Goal: Task Accomplishment & Management: Use online tool/utility

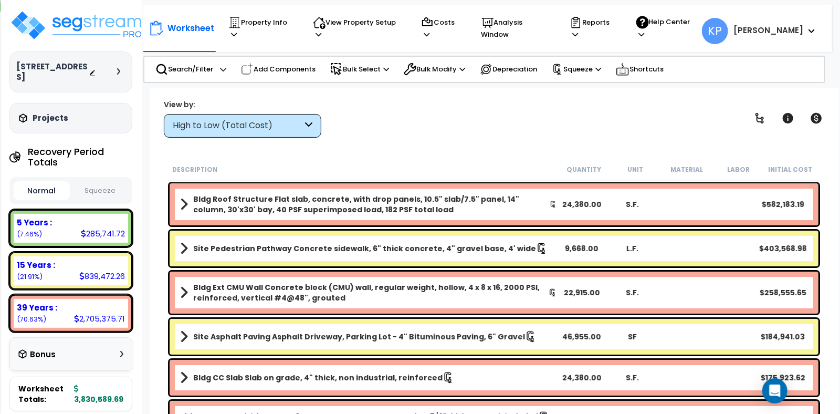
click at [55, 69] on h3 "[STREET_ADDRESS]" at bounding box center [52, 71] width 72 height 21
click at [283, 26] on p "Property Info" at bounding box center [260, 28] width 65 height 24
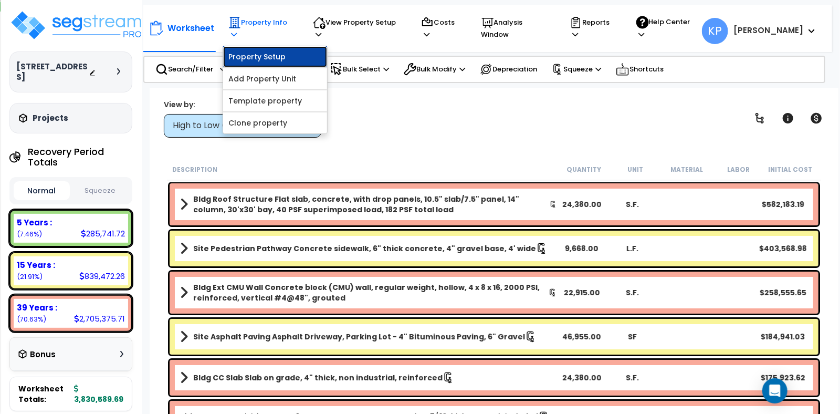
click at [277, 55] on link "Property Setup" at bounding box center [275, 56] width 104 height 21
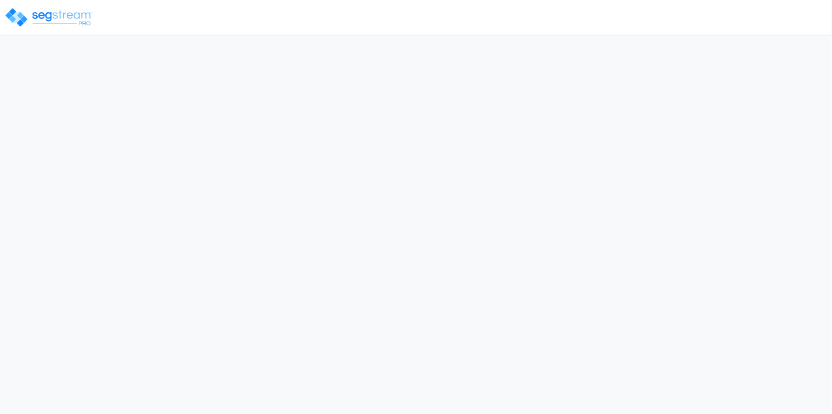
select select "2024"
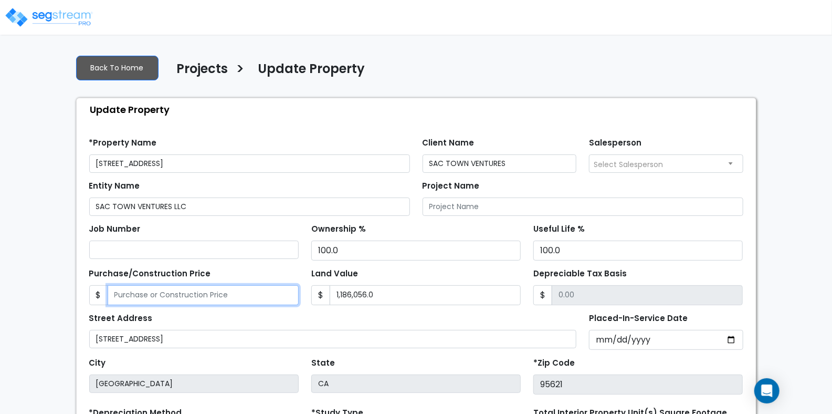
click at [157, 301] on input "Purchase/Construction Price" at bounding box center [203, 295] width 191 height 20
type input "4"
type input "-1,186,052.00"
type input "44"
type input "-1,186,012.00"
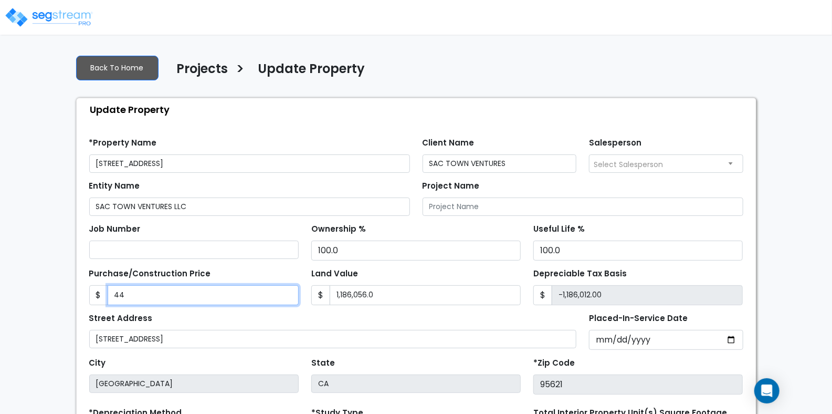
type input "443"
type input "-1,185,613.00"
type input "4431"
type input "-1,181,625.00"
type input "4,4316"
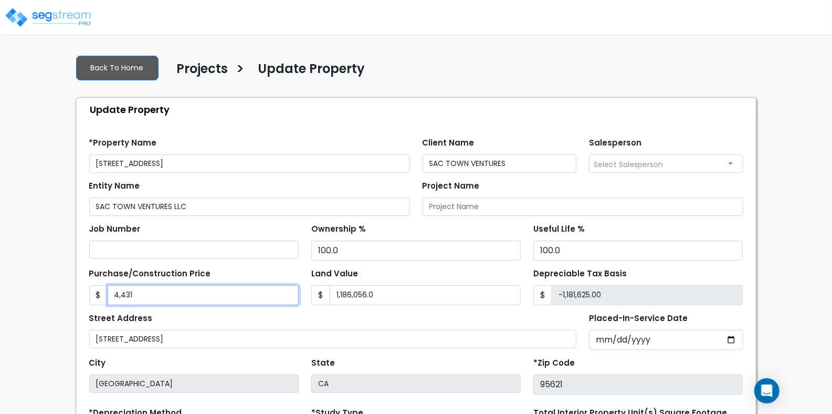
type input "-1,141,740.00"
type input "44,3160"
type input "-742,896.00"
type input "443,1600"
type input "3,245,544.00"
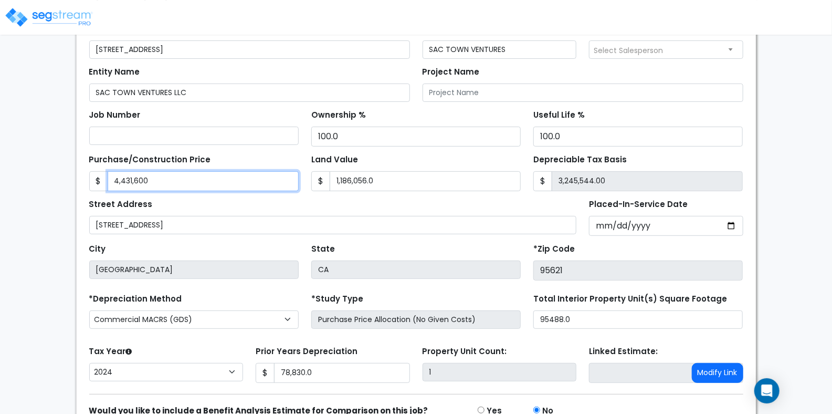
scroll to position [166, 0]
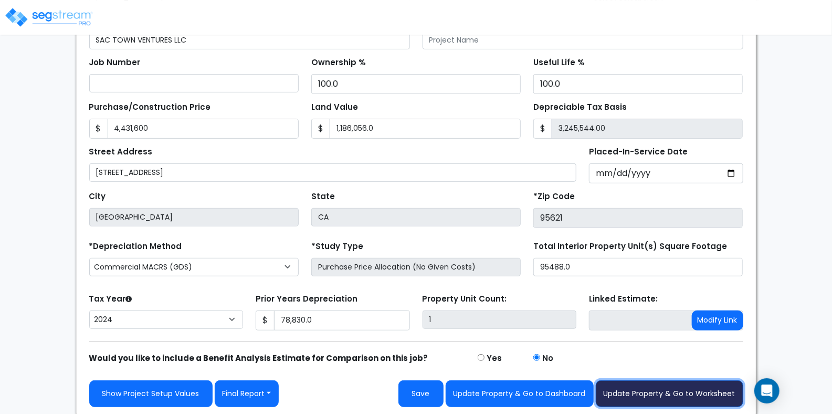
click at [649, 398] on button "Update Property & Go to Worksheet" at bounding box center [670, 393] width 148 height 27
type input "4431600"
type input "1186056"
type input "78830"
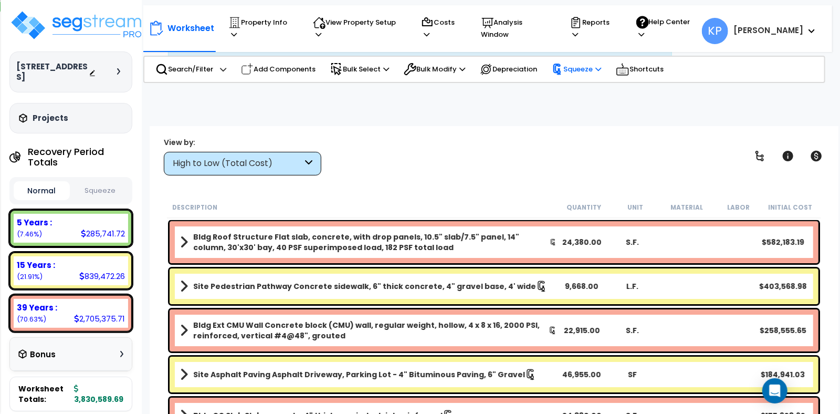
click at [578, 69] on p "Squeeze" at bounding box center [576, 70] width 49 height 12
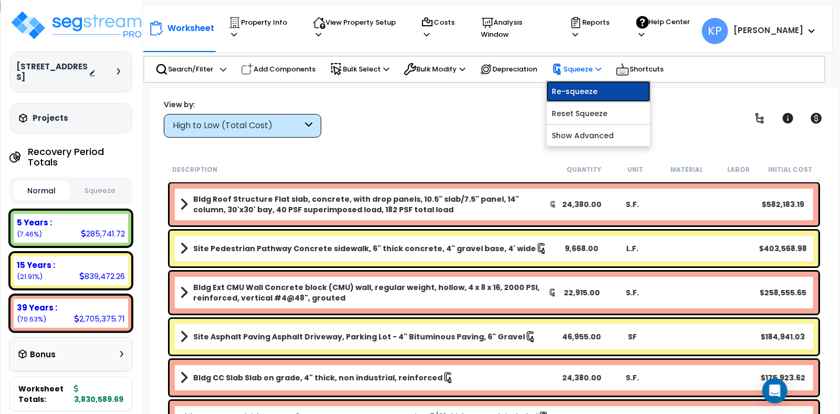
click at [564, 90] on link "Re-squeeze" at bounding box center [599, 91] width 104 height 21
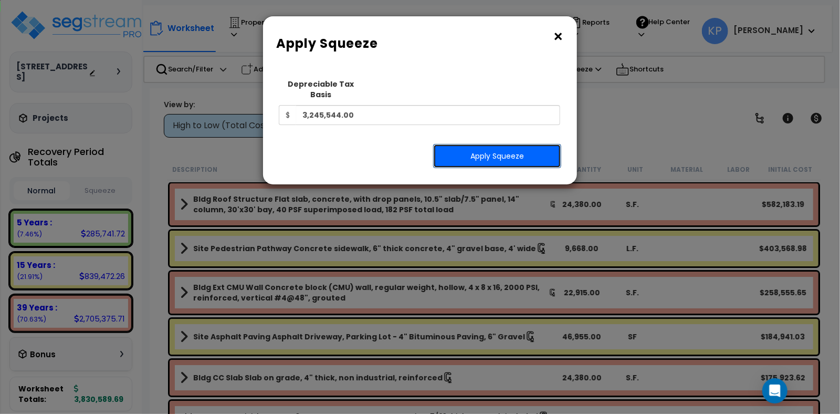
click at [473, 148] on button "Apply Squeeze" at bounding box center [497, 156] width 128 height 24
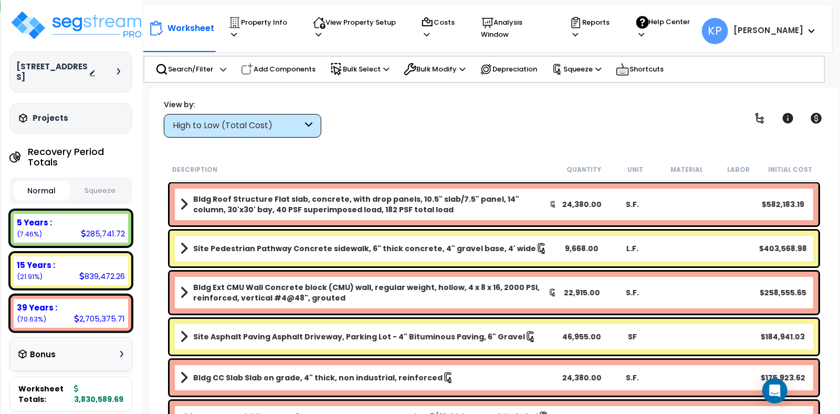
click at [560, 118] on div "View by: High to Low (Total Cost) High to Low (Total Cost)" at bounding box center [494, 118] width 668 height 39
click at [95, 184] on button "Squeeze" at bounding box center [100, 191] width 56 height 18
click at [578, 31] on icon at bounding box center [575, 34] width 6 height 7
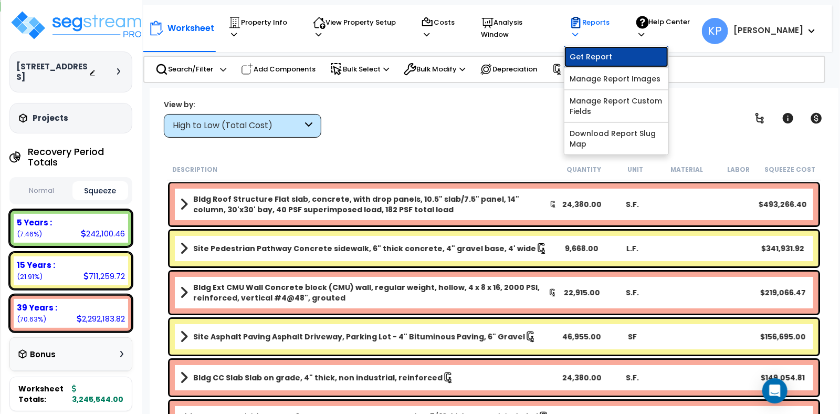
click at [613, 49] on link "Get Report" at bounding box center [617, 56] width 104 height 21
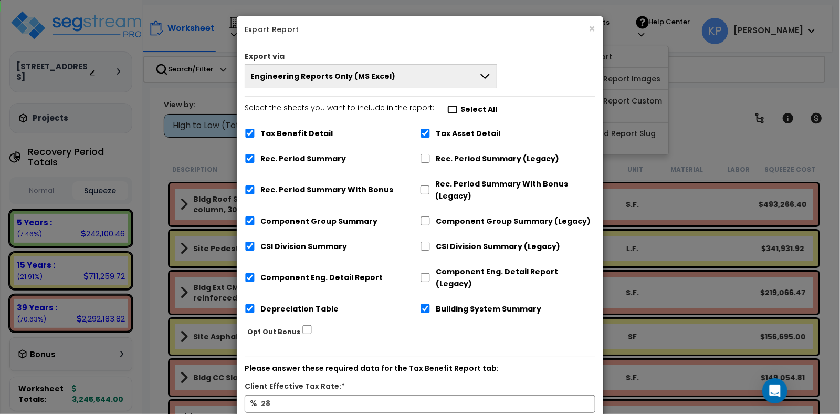
click at [449, 110] on input "Select the sheets you want to include in the report: Select All" at bounding box center [452, 109] width 11 height 9
checkbox input "true"
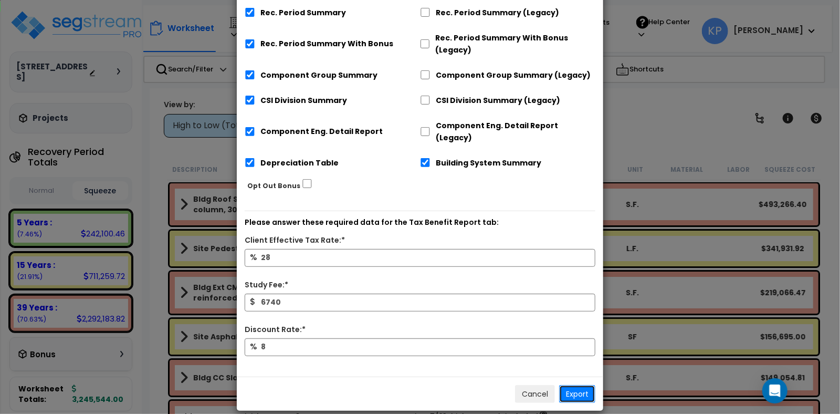
click at [576, 385] on button "Export" at bounding box center [577, 394] width 36 height 18
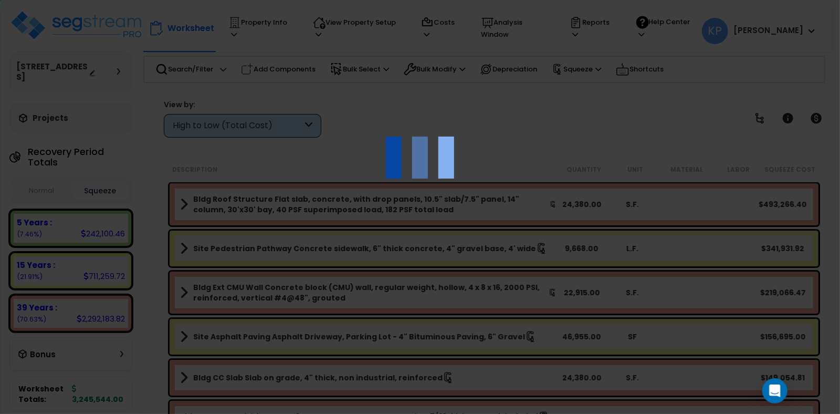
scroll to position [0, 0]
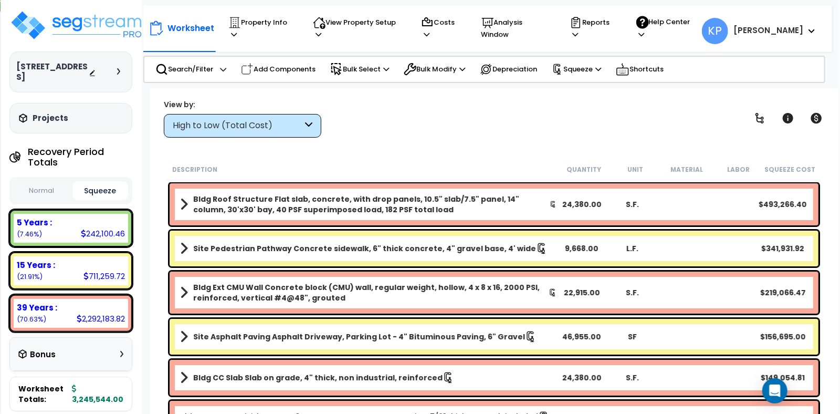
click at [523, 115] on div "View by: High to Low (Total Cost) High to Low (Total Cost)" at bounding box center [494, 118] width 668 height 39
click at [616, 28] on p "Reports" at bounding box center [593, 28] width 46 height 24
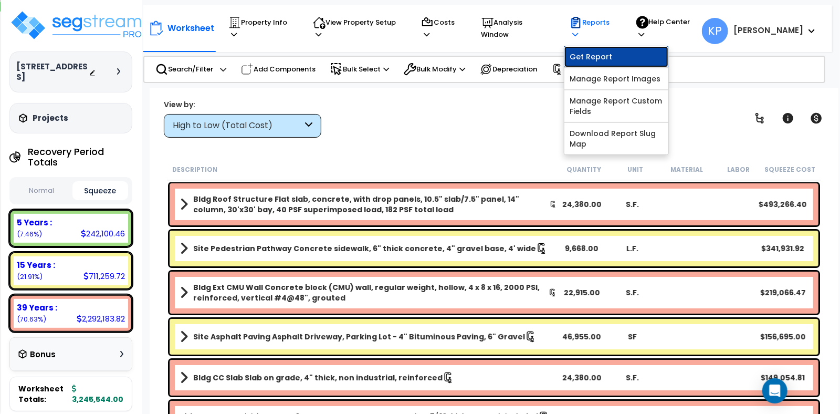
click at [617, 48] on link "Get Report" at bounding box center [617, 56] width 104 height 21
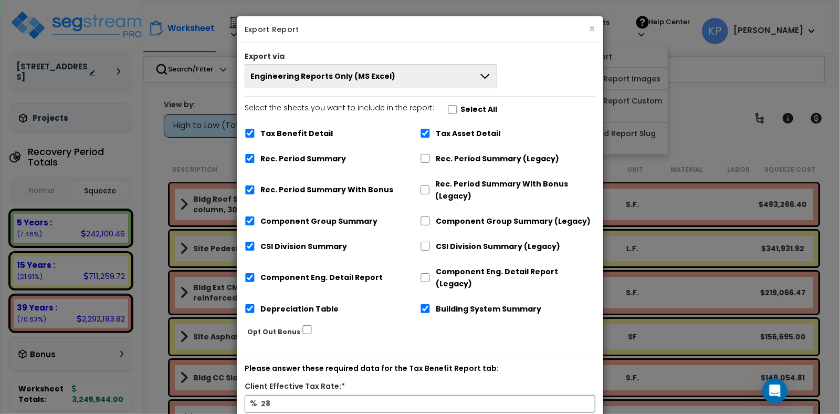
click at [466, 76] on button "Engineering Reports Only (MS Excel)" at bounding box center [371, 76] width 253 height 24
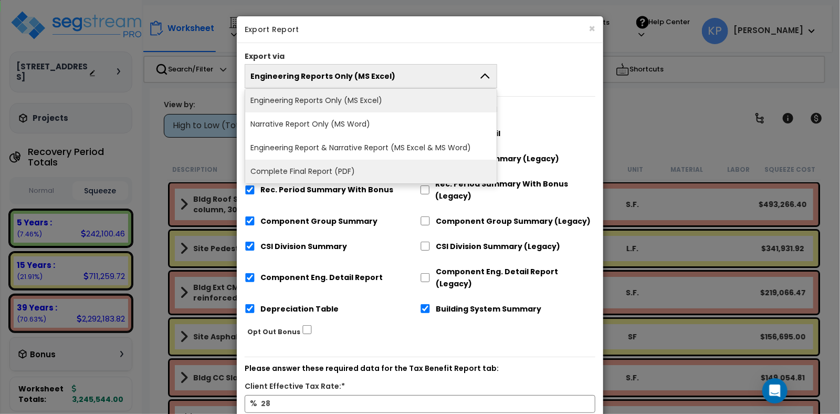
click at [336, 174] on li "Complete Final Report (PDF)" at bounding box center [371, 172] width 252 height 24
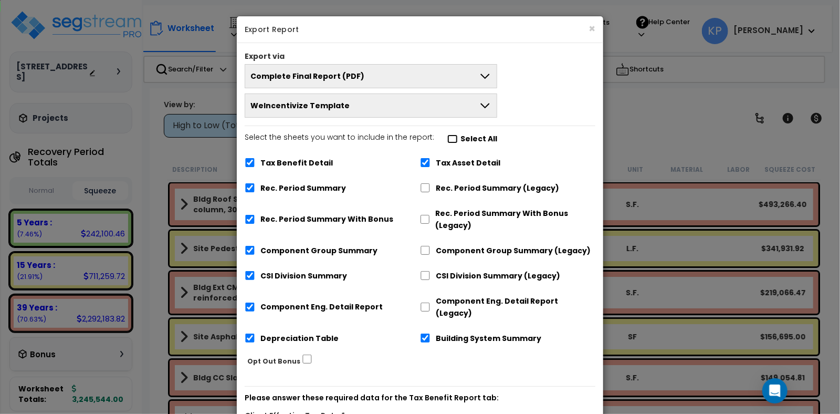
click at [447, 143] on input "Select the sheets you want to include in the report: Select All" at bounding box center [452, 138] width 11 height 9
checkbox input "true"
click at [453, 109] on button "WeIncentivize Template" at bounding box center [371, 105] width 253 height 24
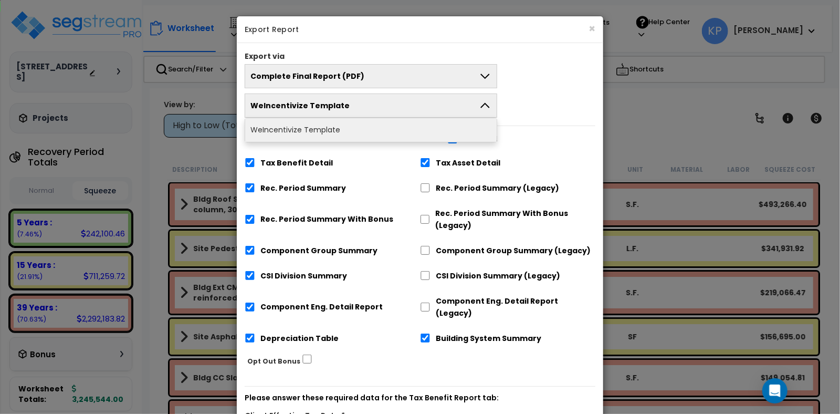
click at [538, 133] on div "Select the sheets you want to include in the report: Select All Tax Benefit Det…" at bounding box center [420, 241] width 367 height 221
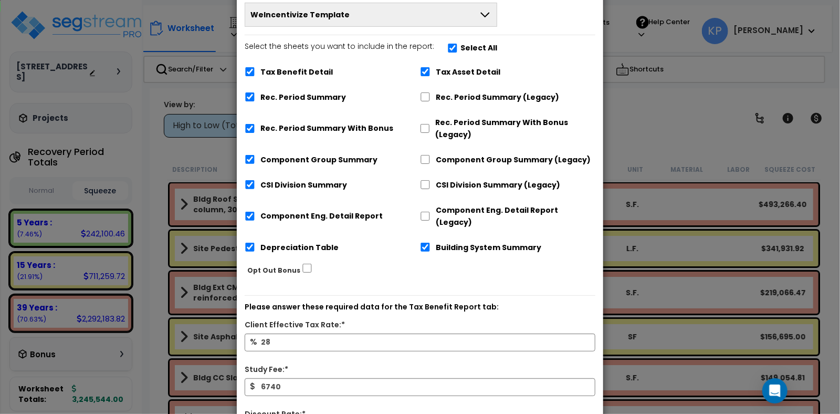
scroll to position [175, 0]
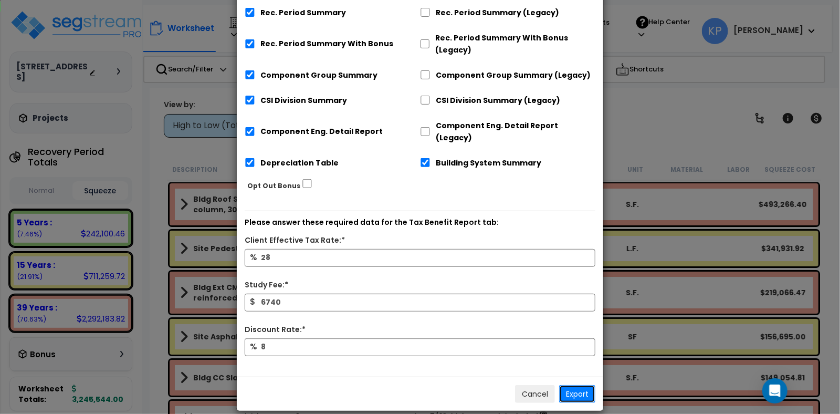
click at [583, 385] on button "Export" at bounding box center [577, 394] width 36 height 18
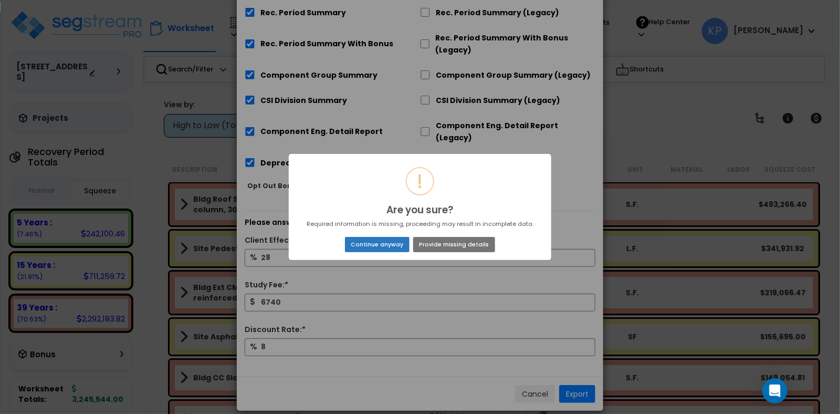
click at [397, 246] on button "Continue anyway" at bounding box center [377, 244] width 65 height 15
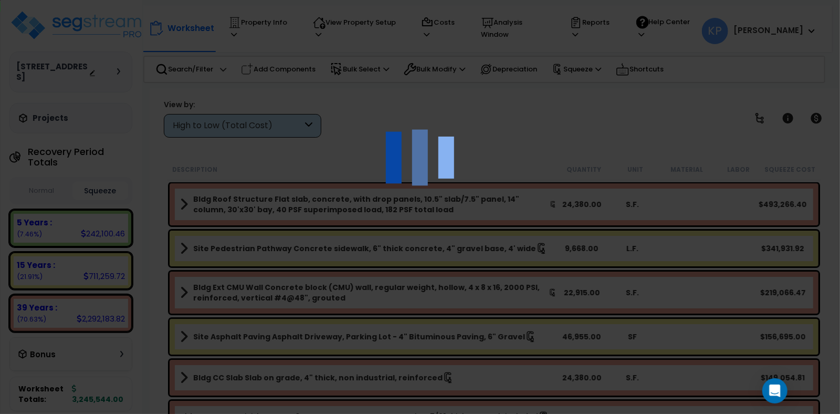
scroll to position [11, 0]
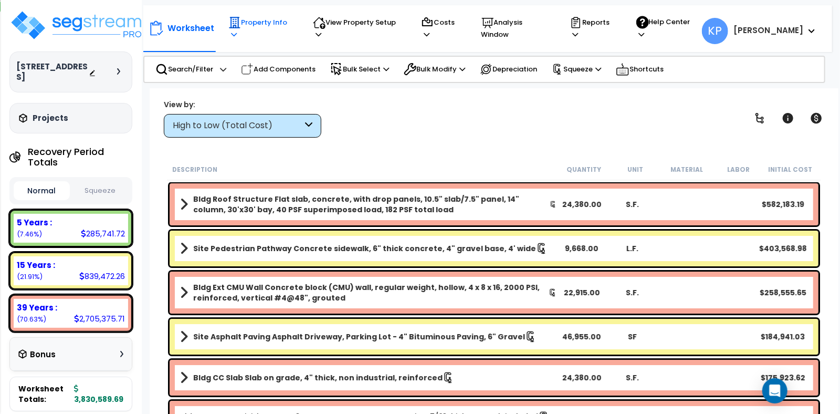
click at [286, 26] on p "Property Info" at bounding box center [260, 28] width 65 height 24
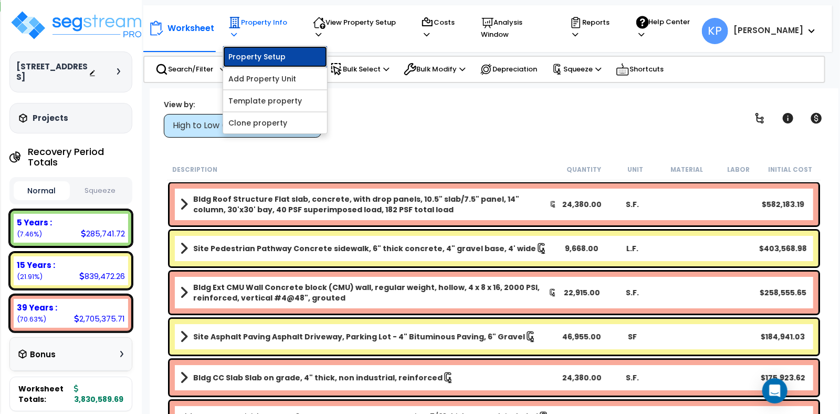
click at [252, 50] on link "Property Setup" at bounding box center [275, 56] width 104 height 21
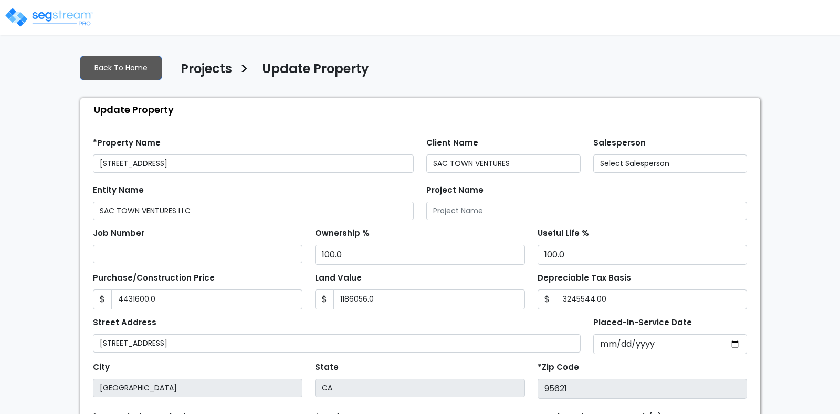
type input "4,431,600.0"
type input "1,186,056.0"
type input "3,245,544.00"
type input "78,830.0"
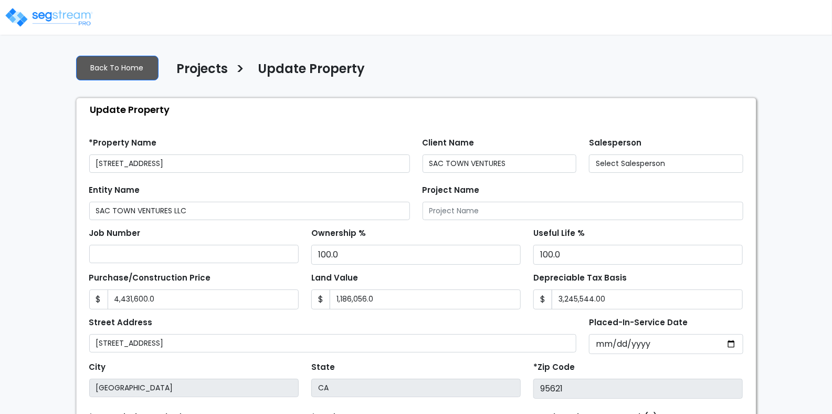
select select "2024"
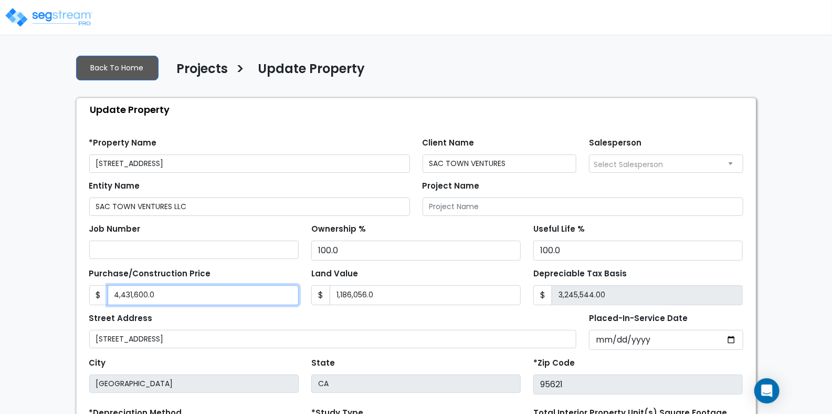
click at [159, 294] on input "4,431,600.0" at bounding box center [203, 295] width 191 height 20
drag, startPoint x: 159, startPoint y: 294, endPoint x: 109, endPoint y: 295, distance: 50.4
click at [109, 295] on input "4,431,600.0" at bounding box center [203, 295] width 191 height 20
type input "4"
type input "-1,186,052.00"
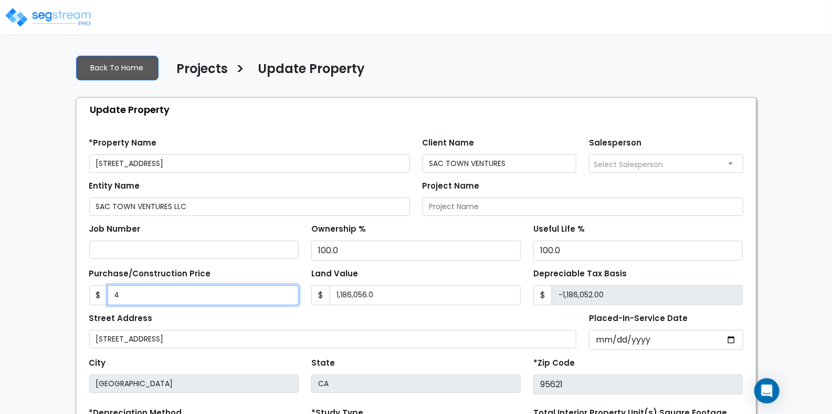
type input "40"
type input "-1,186,016.00"
type input "401"
type input "-1,185,655.00"
type input "4010"
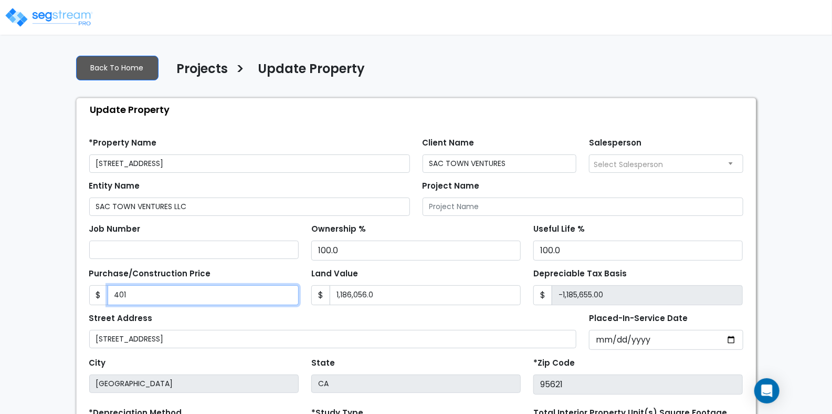
type input "-1,182,046.00"
type input "4,0108"
type input "-1,145,948.00"
type input "40,1087"
type input "-784,969.00"
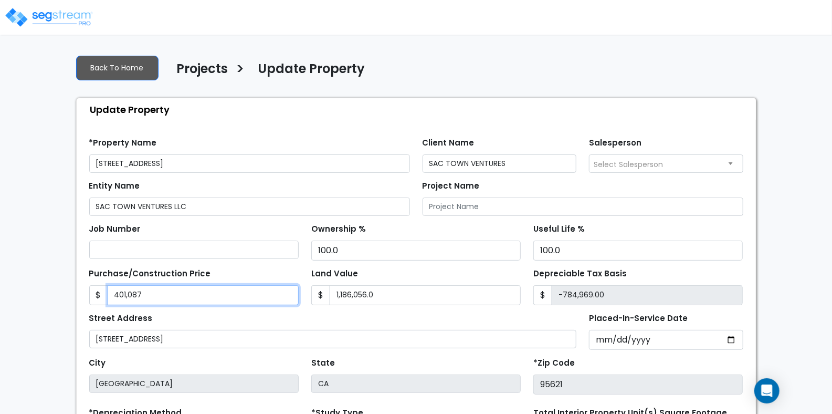
type input "401,0870"
type input "2,824,814.00"
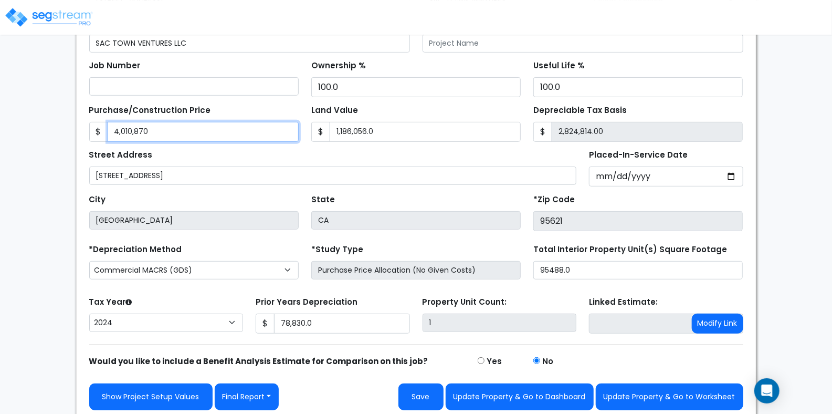
scroll to position [166, 0]
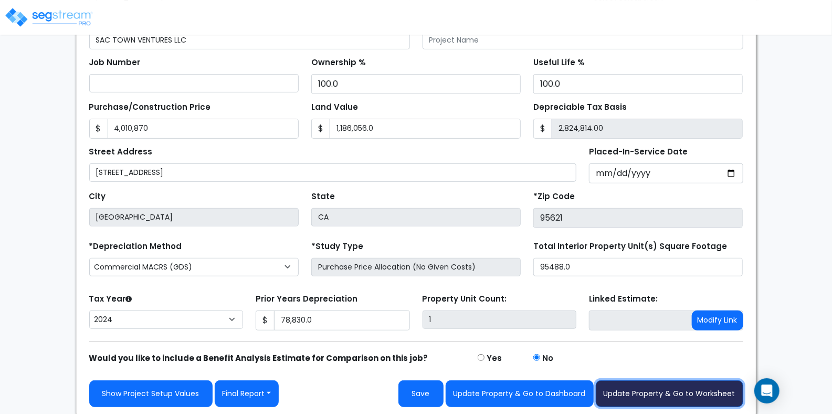
click at [653, 389] on button "Update Property & Go to Worksheet" at bounding box center [670, 393] width 148 height 27
type input "4010870"
type input "1186056"
type input "78830"
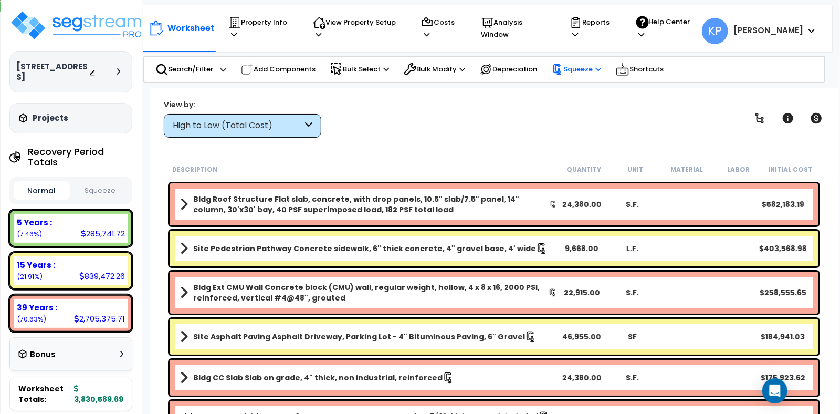
click at [563, 64] on p "Squeeze" at bounding box center [576, 70] width 49 height 12
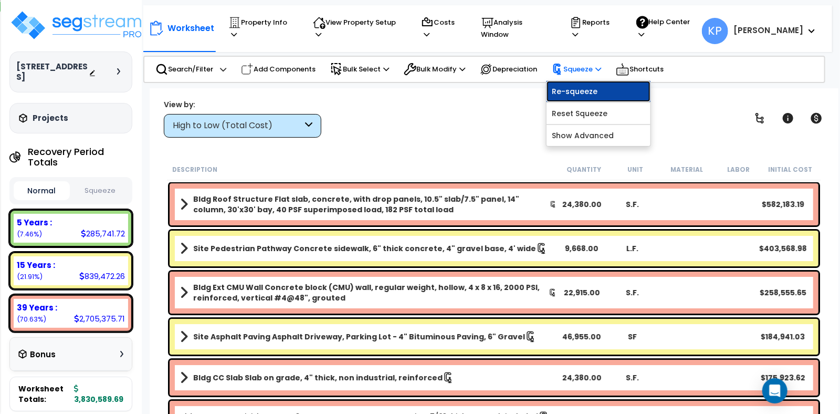
click at [571, 93] on link "Re-squeeze" at bounding box center [599, 91] width 104 height 21
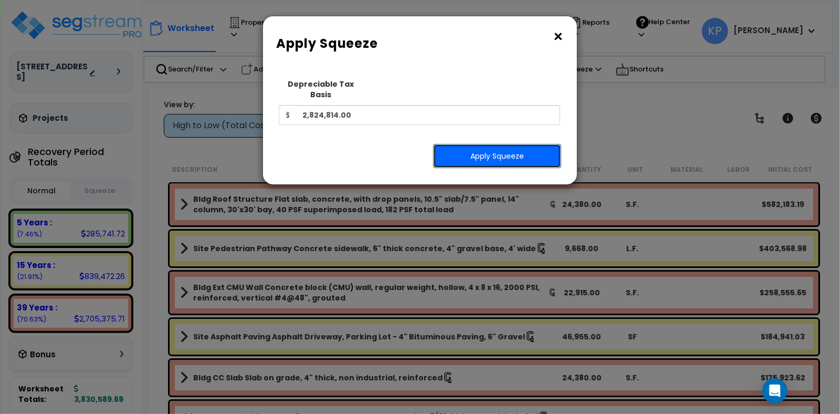
click at [498, 144] on button "Apply Squeeze" at bounding box center [497, 156] width 128 height 24
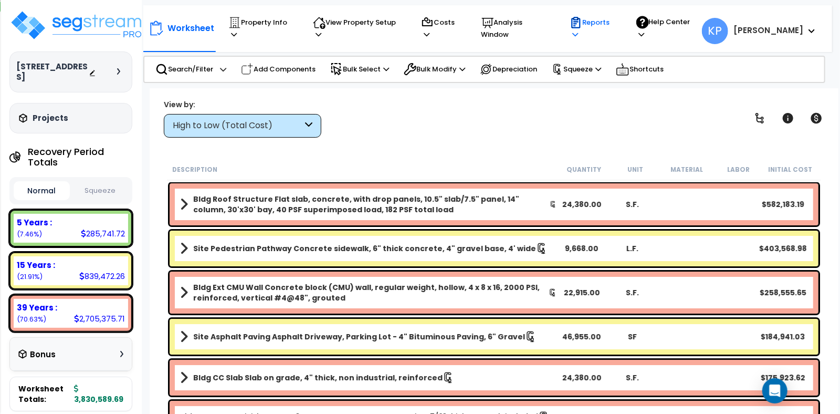
click at [616, 30] on p "Reports" at bounding box center [593, 28] width 46 height 24
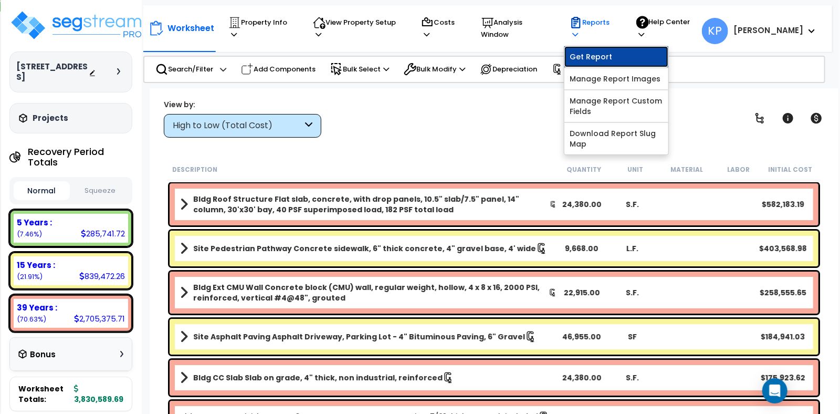
click at [606, 54] on link "Get Report" at bounding box center [617, 56] width 104 height 21
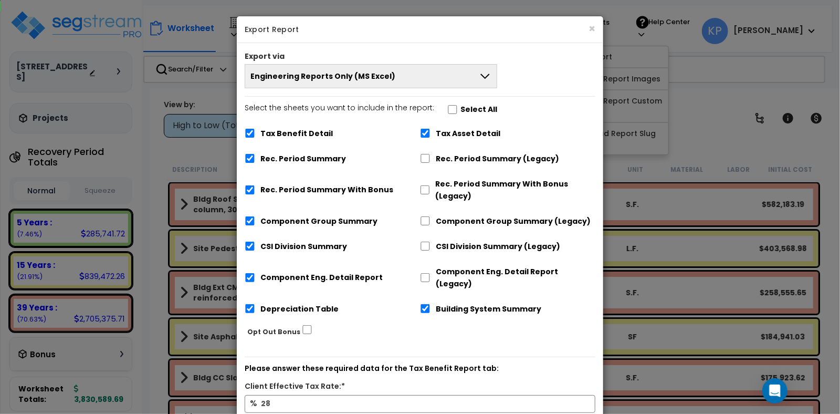
click at [394, 71] on button "Engineering Reports Only (MS Excel)" at bounding box center [371, 76] width 253 height 24
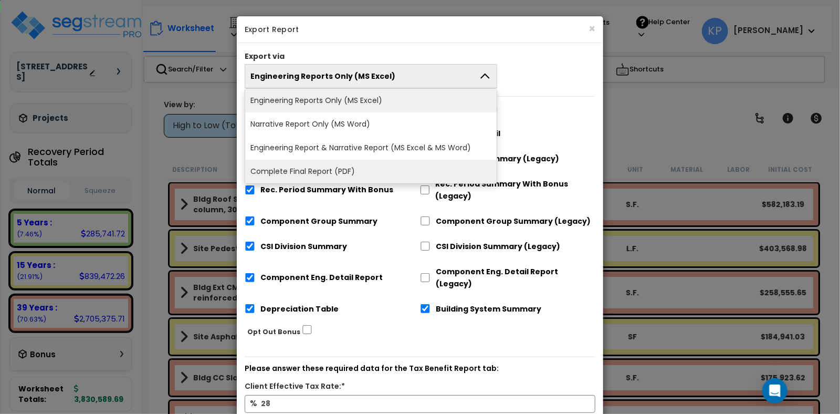
click at [346, 177] on li "Complete Final Report (PDF)" at bounding box center [371, 172] width 252 height 24
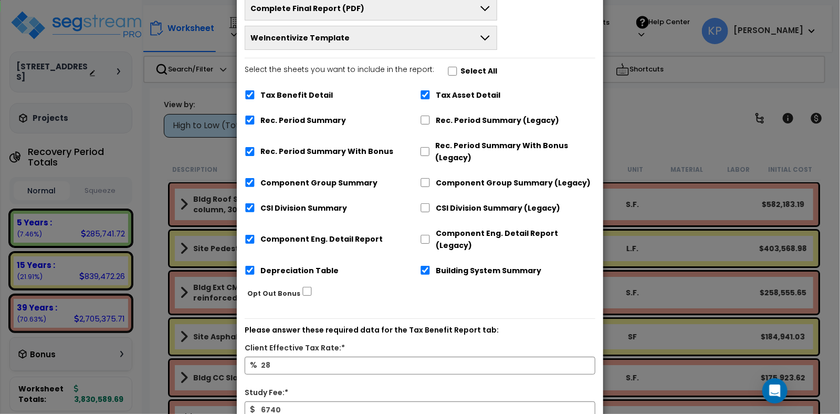
scroll to position [175, 0]
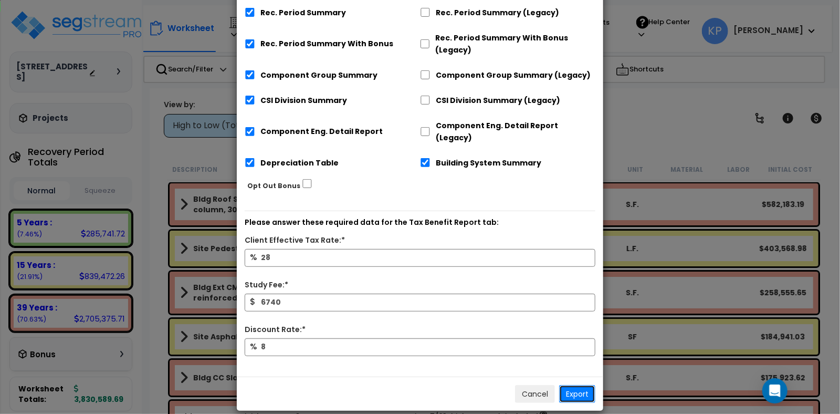
click at [572, 385] on button "Export" at bounding box center [577, 394] width 36 height 18
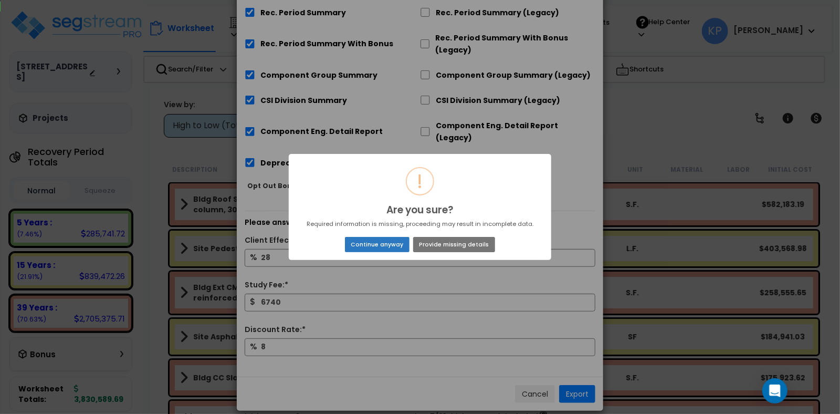
click at [394, 246] on button "Continue anyway" at bounding box center [377, 244] width 65 height 15
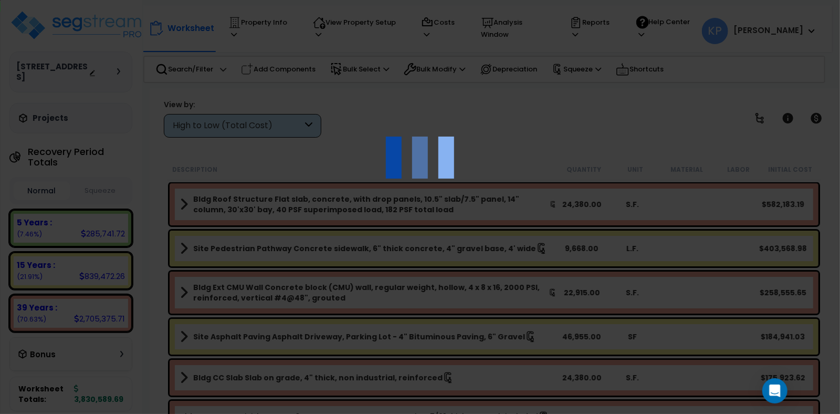
scroll to position [11, 0]
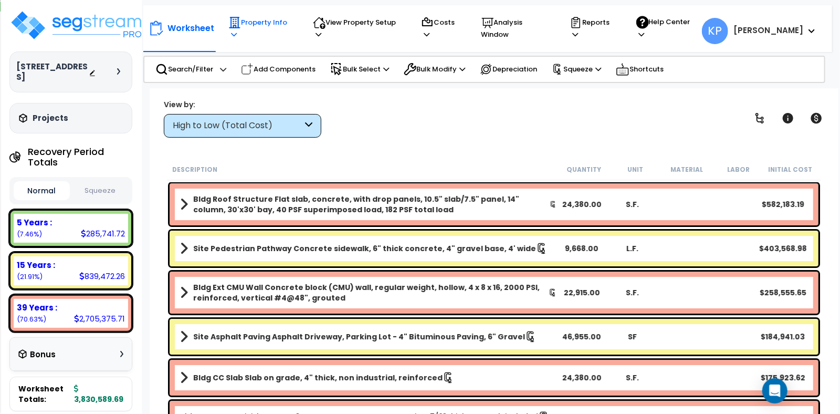
click at [281, 26] on p "Property Info" at bounding box center [260, 28] width 65 height 24
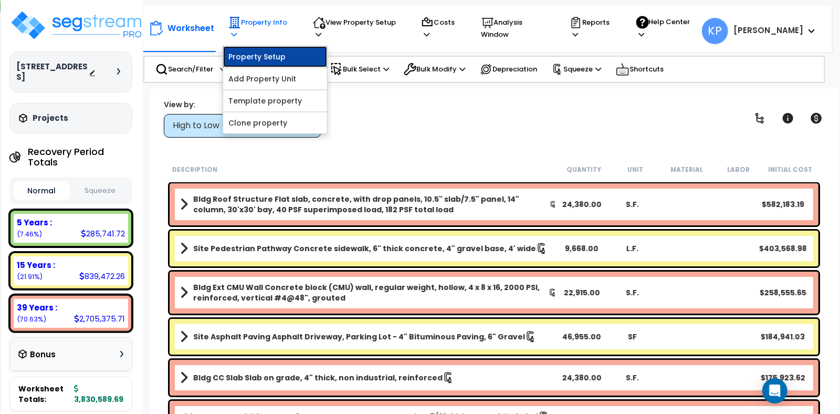
click at [275, 47] on link "Property Setup" at bounding box center [275, 56] width 104 height 21
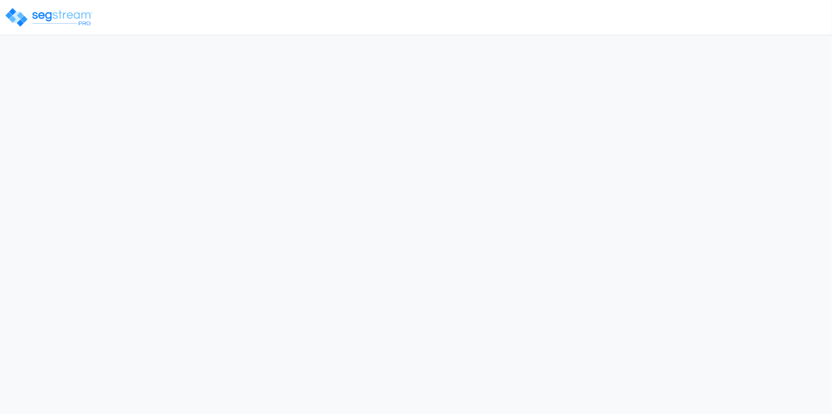
select select "2024"
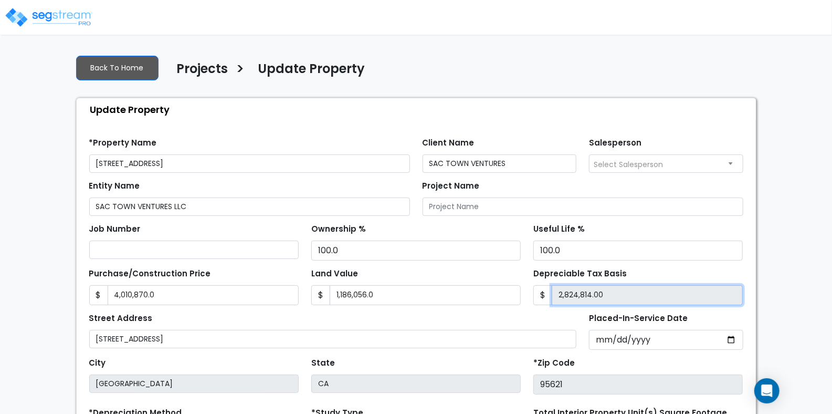
click at [610, 299] on input "2,824,814.00" at bounding box center [647, 295] width 191 height 20
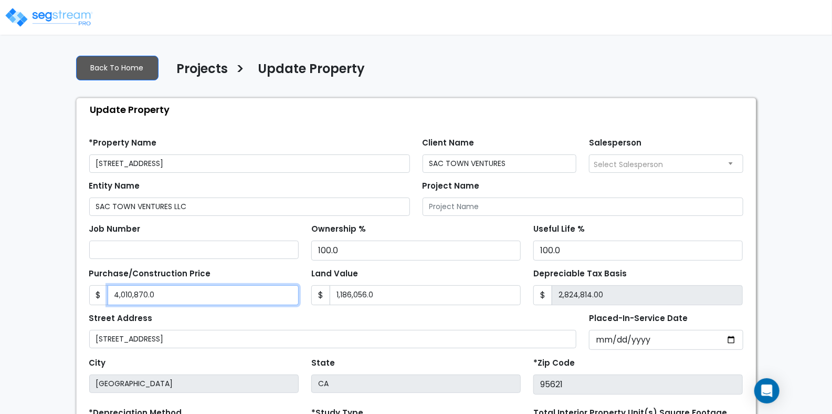
click at [163, 295] on input "4,010,870.0" at bounding box center [203, 295] width 191 height 20
click at [183, 294] on input "4,010,870.0" at bounding box center [203, 295] width 191 height 20
drag, startPoint x: 183, startPoint y: 294, endPoint x: 126, endPoint y: 291, distance: 56.8
click at [126, 291] on input "4,010,870.0" at bounding box center [203, 295] width 191 height 20
type input "4,01"
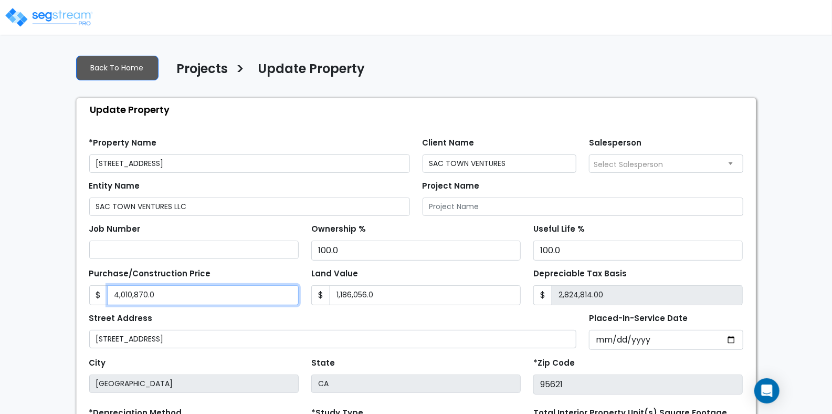
type input "-1,185,655.00"
type input "40"
type input "-1,186,016.00"
type input "400"
type input "-1,185,656.00"
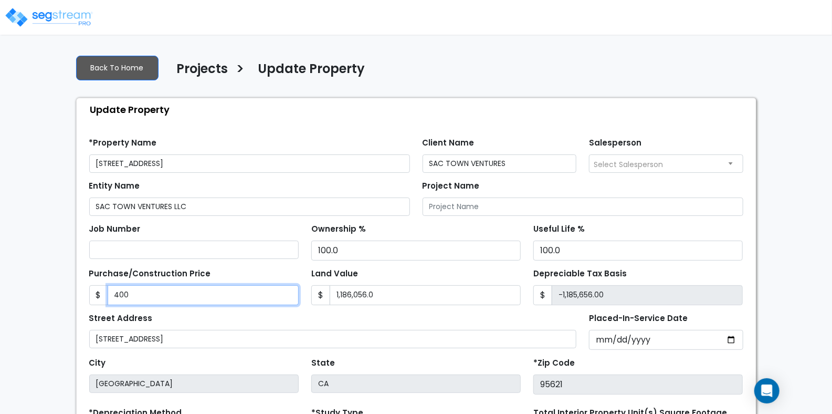
type input "4005"
type input "-1,182,051.00"
type input "4,0052"
type input "-1,146,004.00"
type input "40,0521"
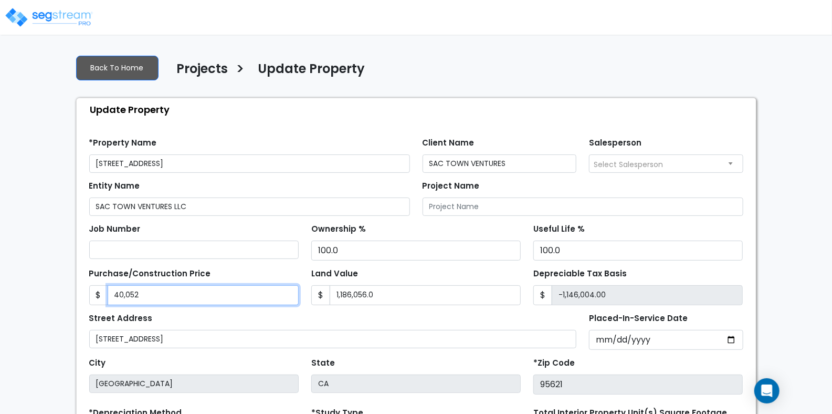
type input "-785,535.00"
type input "400,5212"
type input "2,819,156.00"
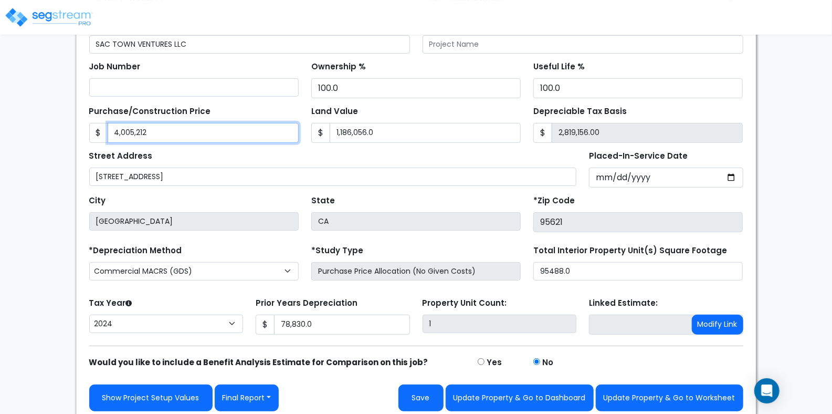
scroll to position [166, 0]
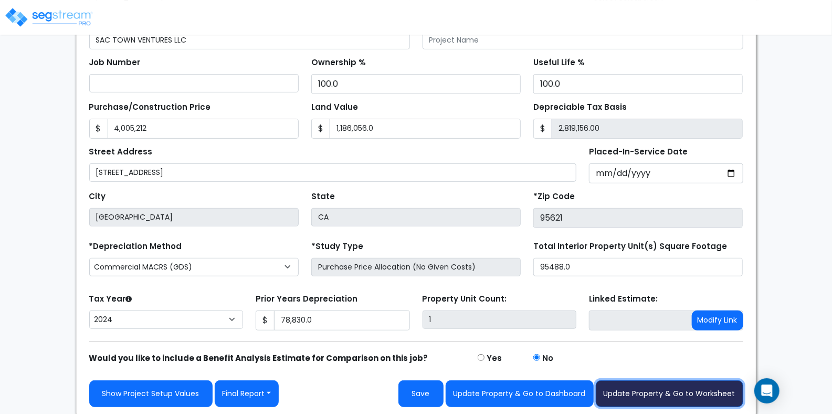
click at [683, 391] on button "Update Property & Go to Worksheet" at bounding box center [670, 393] width 148 height 27
type input "4005212"
type input "1186056"
type input "78830"
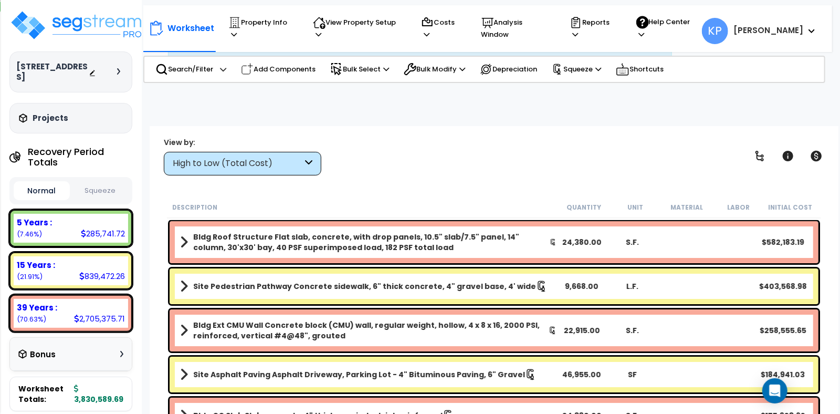
click at [105, 182] on button "Squeeze" at bounding box center [100, 191] width 56 height 18
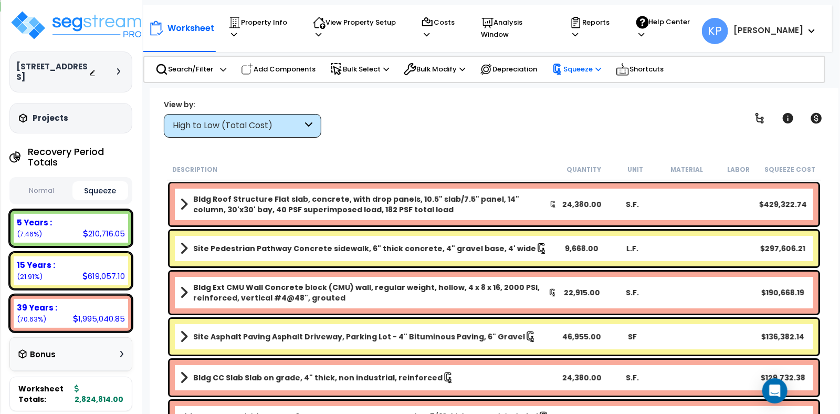
click at [579, 64] on p "Squeeze" at bounding box center [576, 70] width 49 height 12
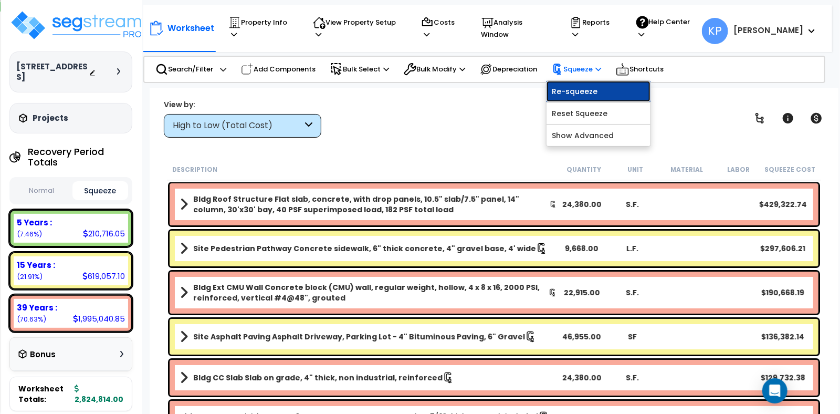
click at [569, 88] on link "Re-squeeze" at bounding box center [599, 91] width 104 height 21
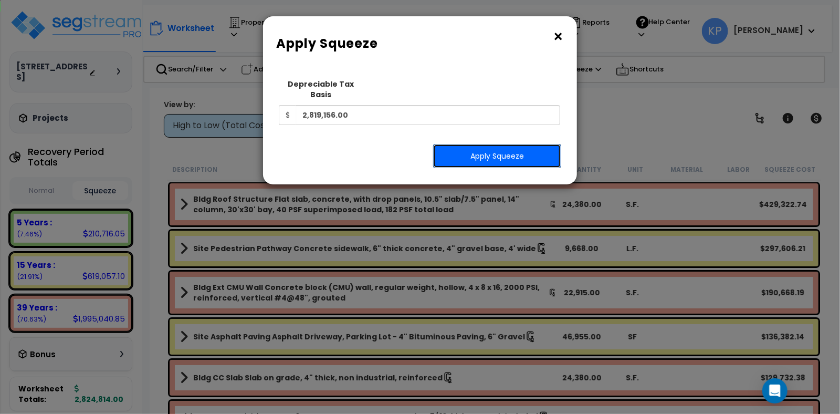
click at [497, 149] on button "Apply Squeeze" at bounding box center [497, 156] width 128 height 24
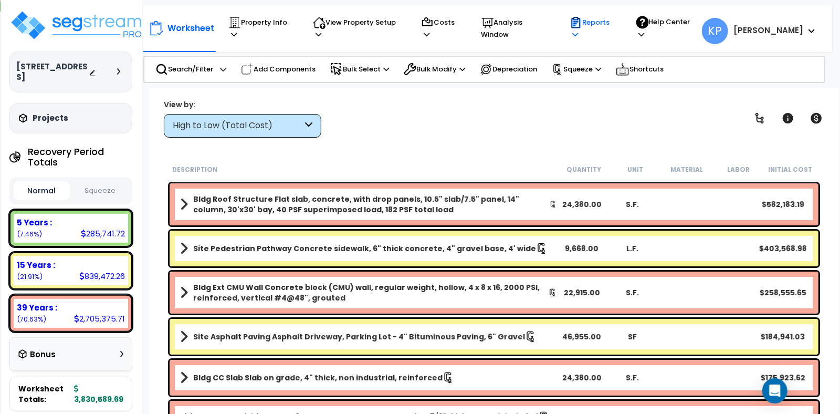
click at [616, 31] on p "Reports" at bounding box center [593, 28] width 46 height 24
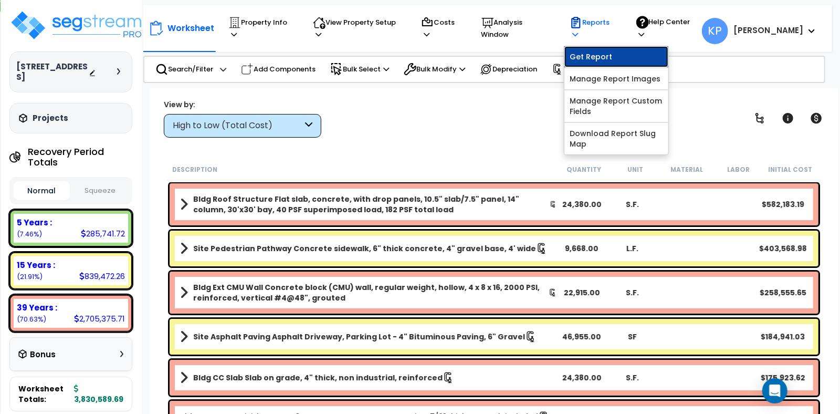
click at [605, 48] on link "Get Report" at bounding box center [617, 56] width 104 height 21
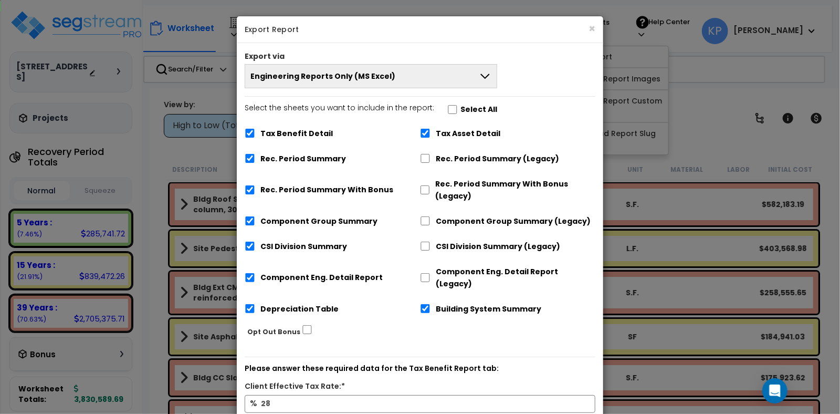
click at [432, 77] on button "Engineering Reports Only (MS Excel)" at bounding box center [371, 76] width 253 height 24
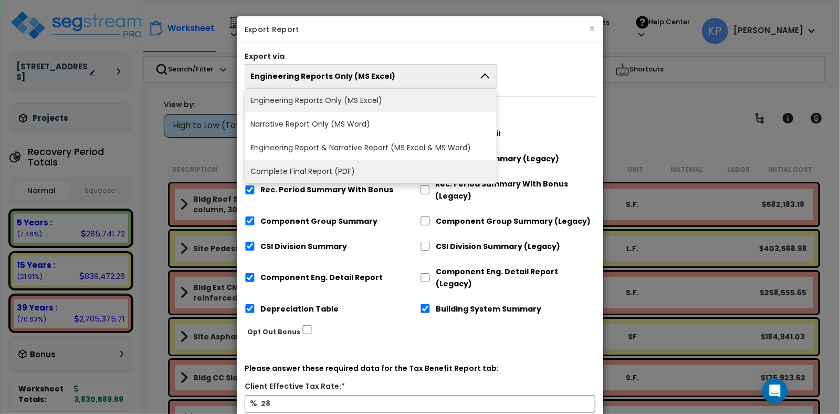
click at [374, 165] on li "Complete Final Report (PDF)" at bounding box center [371, 172] width 252 height 24
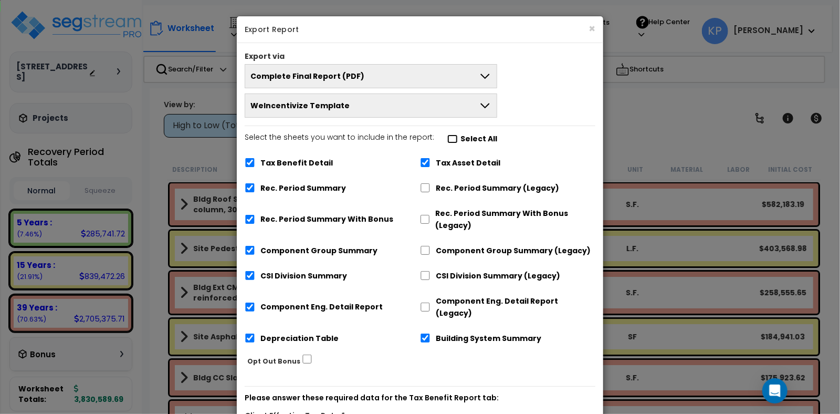
click at [450, 141] on input "Select the sheets you want to include in the report: Select All" at bounding box center [452, 138] width 11 height 9
checkbox input "true"
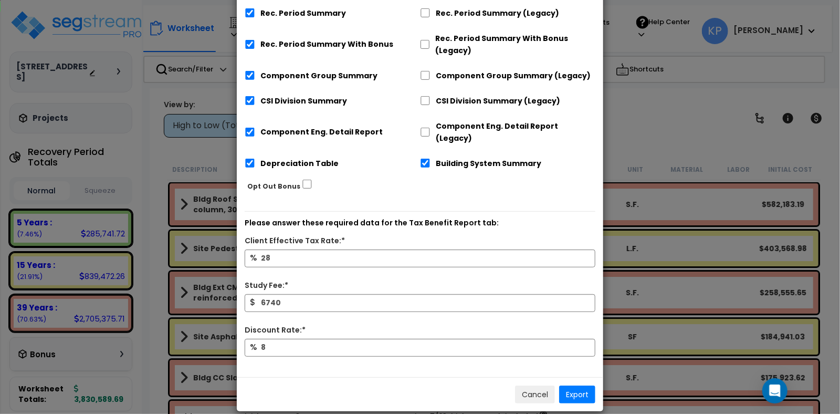
scroll to position [175, 0]
click at [580, 386] on button "Export" at bounding box center [577, 394] width 36 height 18
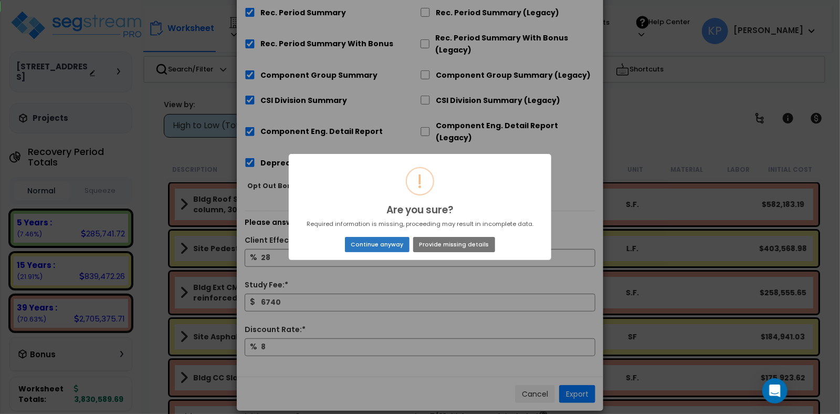
drag, startPoint x: 377, startPoint y: 244, endPoint x: 384, endPoint y: 245, distance: 7.9
click at [377, 245] on button "Continue anyway" at bounding box center [377, 244] width 65 height 15
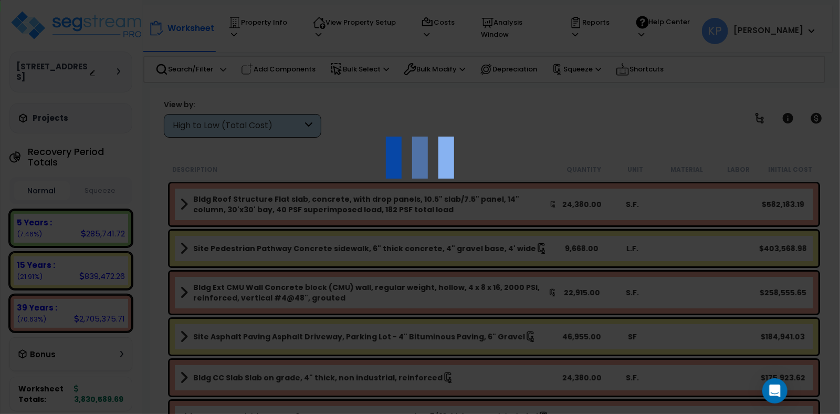
scroll to position [11, 0]
